Goal: Information Seeking & Learning: Learn about a topic

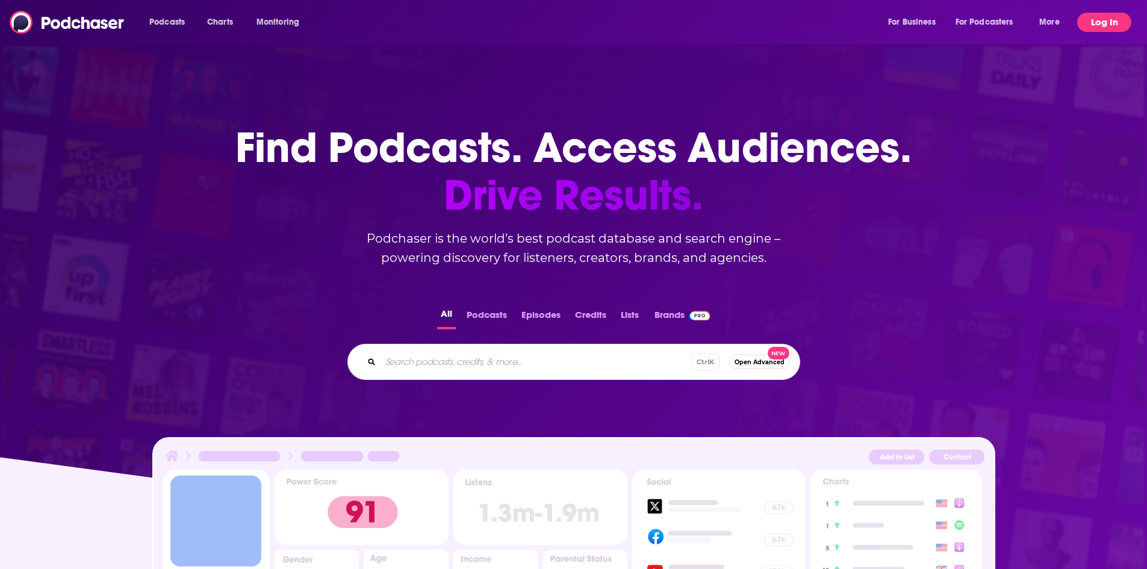
click at [1088, 23] on button "Log In" at bounding box center [1105, 22] width 54 height 19
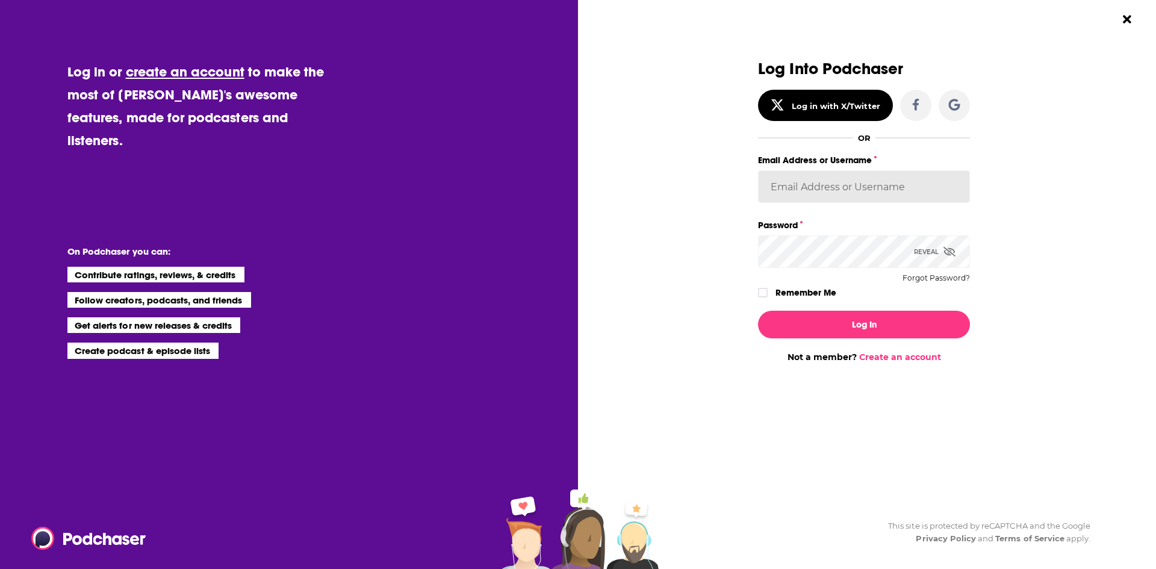
type input "avansolkema"
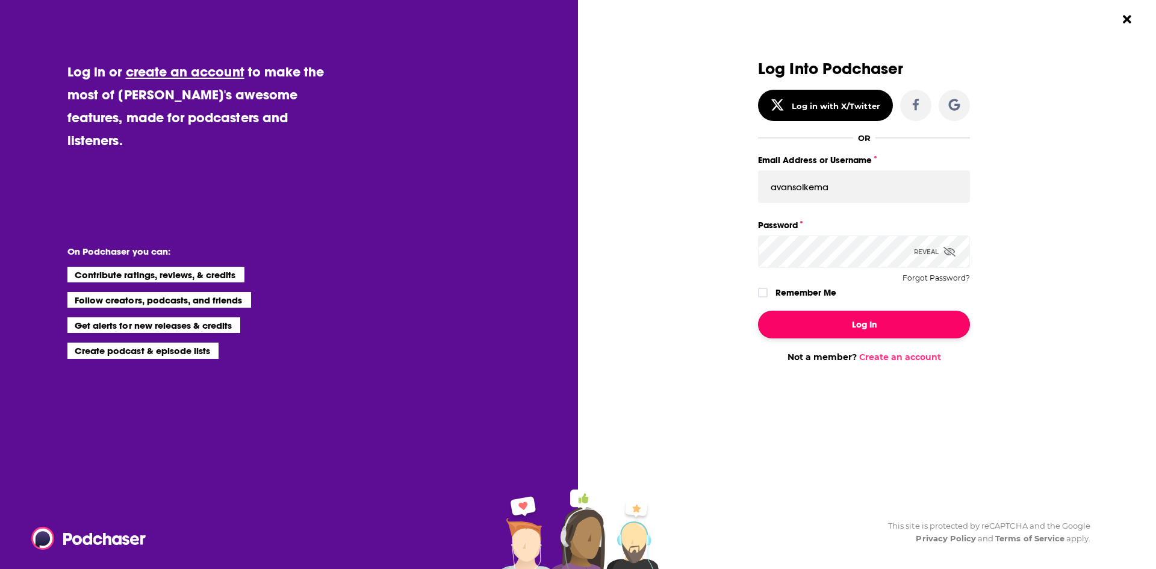
click at [830, 325] on button "Log In" at bounding box center [864, 325] width 212 height 28
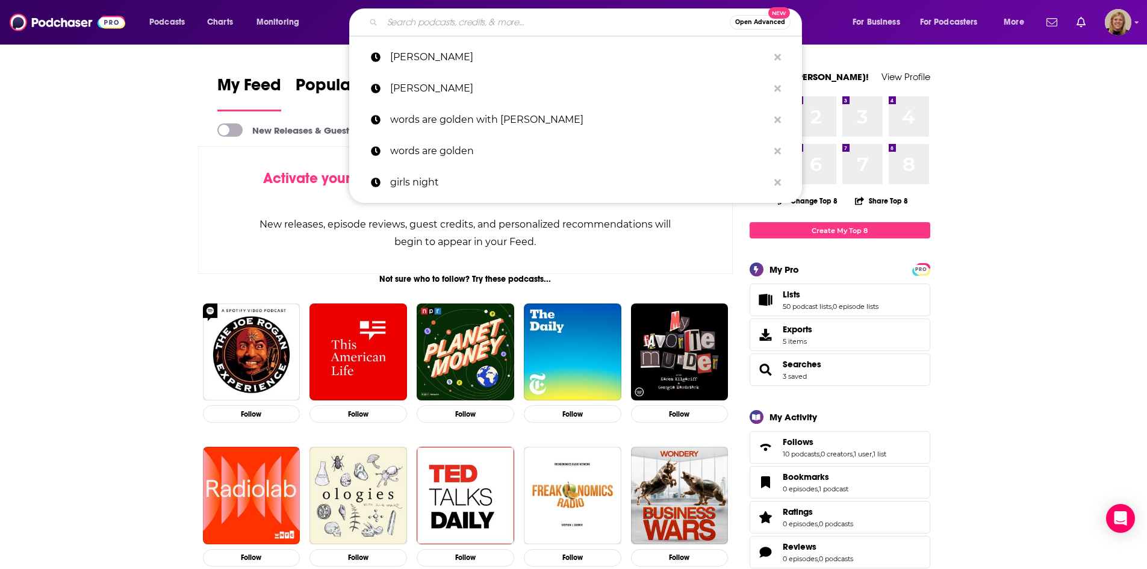
click at [546, 18] on input "Search podcasts, credits, & more..." at bounding box center [556, 22] width 348 height 19
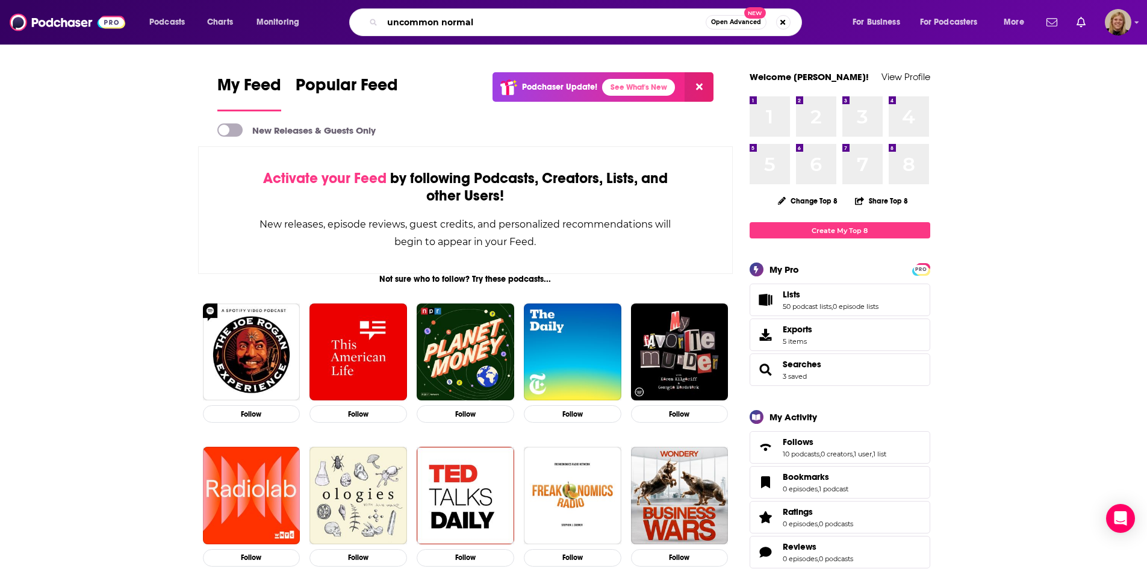
type input "uncommon normal"
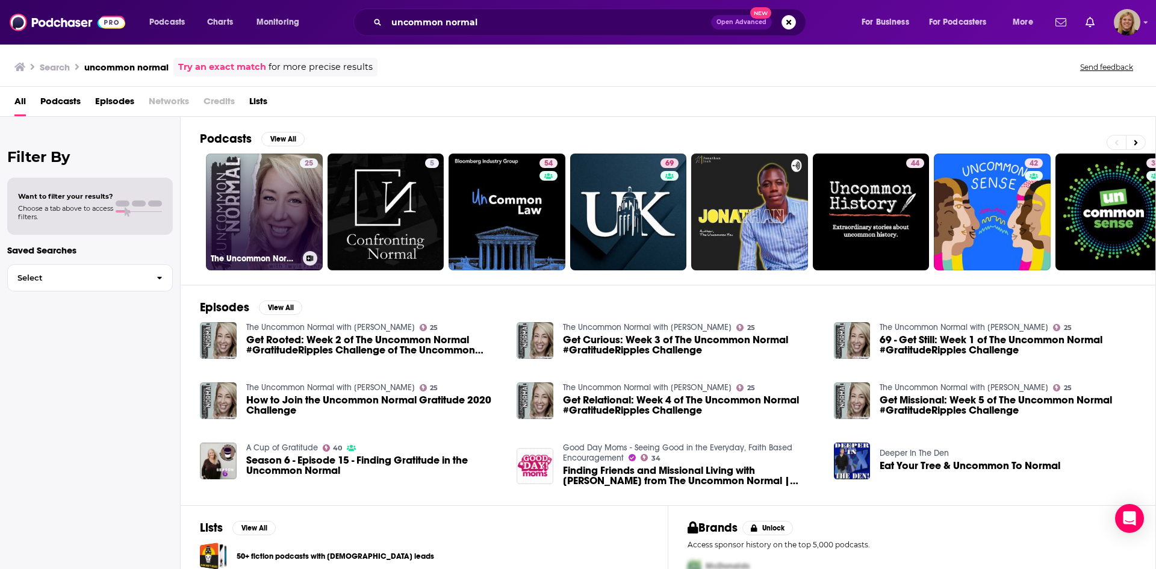
click at [222, 214] on link "25 The Uncommon Normal with [PERSON_NAME]" at bounding box center [264, 212] width 117 height 117
